Goal: Task Accomplishment & Management: Manage account settings

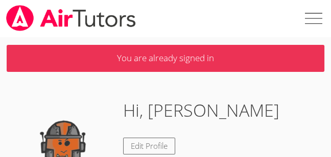
click at [314, 19] on label at bounding box center [312, 18] width 37 height 37
click at [314, 19] on input "checkbox" at bounding box center [312, 18] width 37 height 37
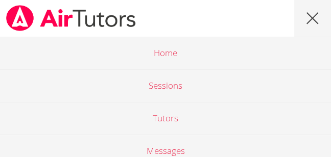
click at [313, 15] on label at bounding box center [312, 18] width 37 height 37
click at [313, 15] on input "checkbox" at bounding box center [312, 18] width 37 height 37
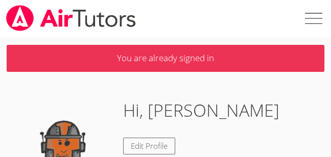
click at [313, 17] on label at bounding box center [312, 18] width 37 height 37
click at [313, 17] on input "checkbox" at bounding box center [312, 18] width 37 height 37
checkbox input "true"
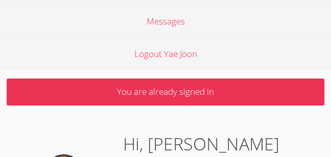
scroll to position [122, 0]
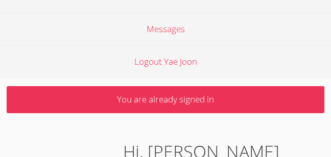
click at [175, 61] on link "Logout Yae Joon" at bounding box center [165, 61] width 331 height 33
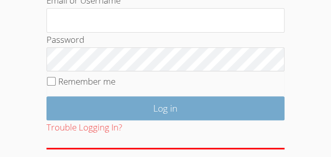
scroll to position [233, 0]
type input "[EMAIL_ADDRESS][DOMAIN_NAME]"
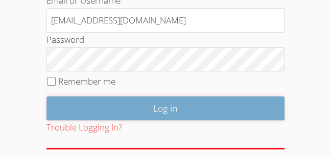
click at [156, 104] on input "Log in" at bounding box center [165, 109] width 239 height 24
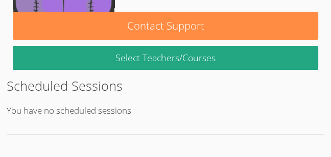
scroll to position [195, 0]
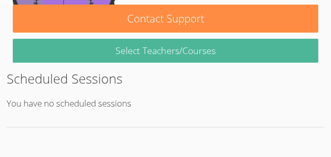
click at [170, 50] on link "Select Teachers/Courses" at bounding box center [165, 51] width 305 height 24
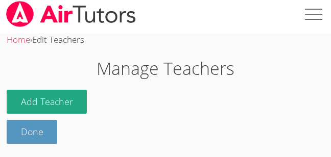
scroll to position [5, 0]
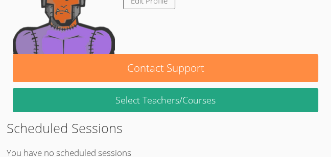
scroll to position [195, 0]
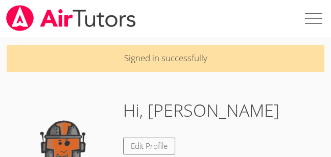
click at [311, 13] on label at bounding box center [312, 18] width 37 height 37
click at [311, 13] on input "checkbox" at bounding box center [312, 18] width 37 height 37
checkbox input "true"
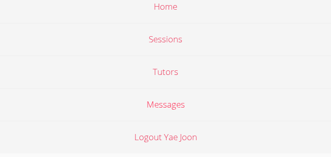
scroll to position [20, 0]
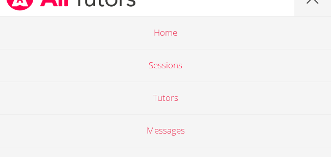
click at [172, 66] on link "Sessions" at bounding box center [165, 65] width 331 height 33
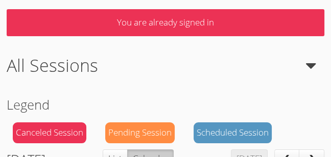
scroll to position [18, 0]
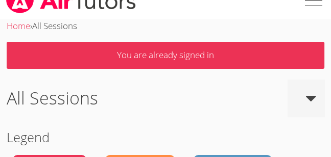
click at [314, 99] on input "checkbox" at bounding box center [306, 98] width 37 height 37
checkbox input "true"
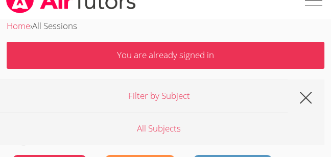
click at [313, 0] on label at bounding box center [312, 0] width 37 height 37
click at [313, 0] on input "checkbox" at bounding box center [312, 0] width 37 height 37
checkbox input "true"
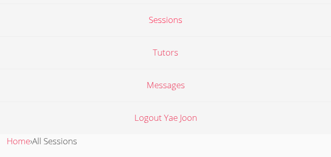
scroll to position [122, 0]
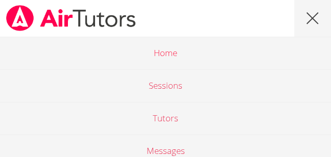
click at [168, 54] on link "Home" at bounding box center [165, 53] width 331 height 33
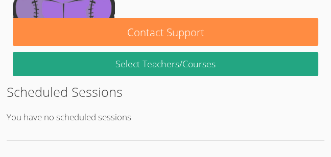
scroll to position [139, 0]
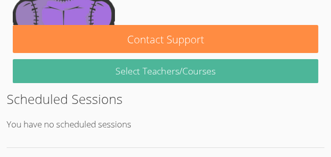
click at [186, 76] on link "Select Teachers/Courses" at bounding box center [165, 71] width 305 height 24
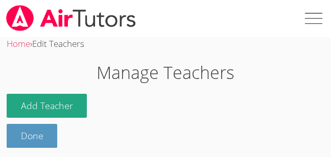
scroll to position [5, 0]
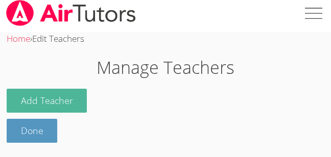
click at [68, 96] on button "Add Teacher" at bounding box center [47, 101] width 81 height 24
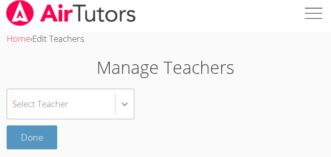
click at [126, 105] on icon at bounding box center [125, 104] width 10 height 10
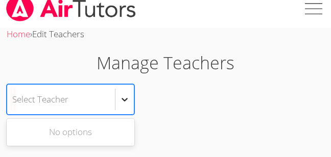
scroll to position [12, 0]
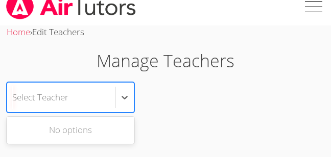
click at [91, 129] on div "No options" at bounding box center [71, 130] width 128 height 23
click at [190, 109] on div "Use Up and Down to choose options, press Enter to select the currently focused …" at bounding box center [166, 97] width 318 height 31
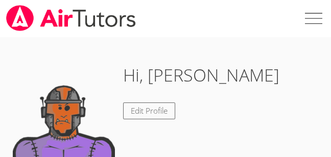
click at [318, 18] on label at bounding box center [312, 18] width 37 height 37
click at [318, 18] on input "checkbox" at bounding box center [312, 18] width 37 height 37
checkbox input "true"
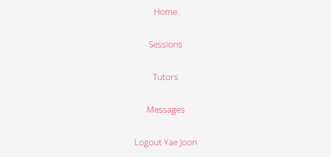
scroll to position [61, 0]
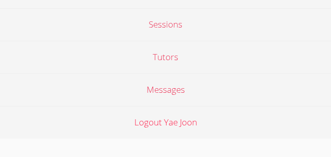
click at [180, 125] on link "Logout Yae Joon" at bounding box center [165, 122] width 331 height 33
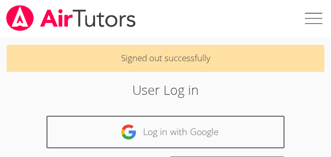
scroll to position [173, 0]
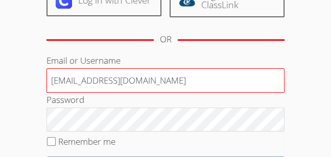
click at [109, 79] on input "[EMAIL_ADDRESS][DOMAIN_NAME]" at bounding box center [165, 80] width 239 height 25
click at [81, 78] on input "[EMAIL_ADDRESS][DOMAIN_NAME]" at bounding box center [165, 80] width 239 height 25
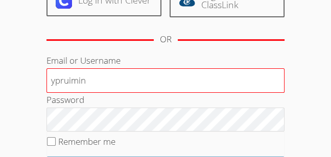
type input "[EMAIL_ADDRESS][DOMAIN_NAME]"
